Goal: Task Accomplishment & Management: Manage account settings

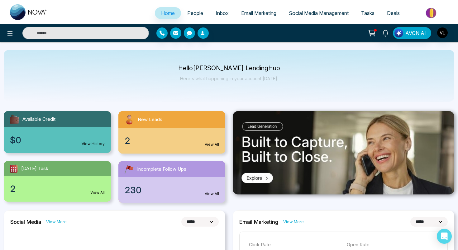
select select "*"
click at [439, 34] on img "button" at bounding box center [442, 32] width 11 height 11
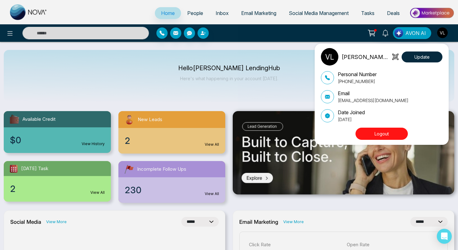
click at [394, 138] on button "Logout" at bounding box center [382, 133] width 52 height 12
